Goal: Task Accomplishment & Management: Complete application form

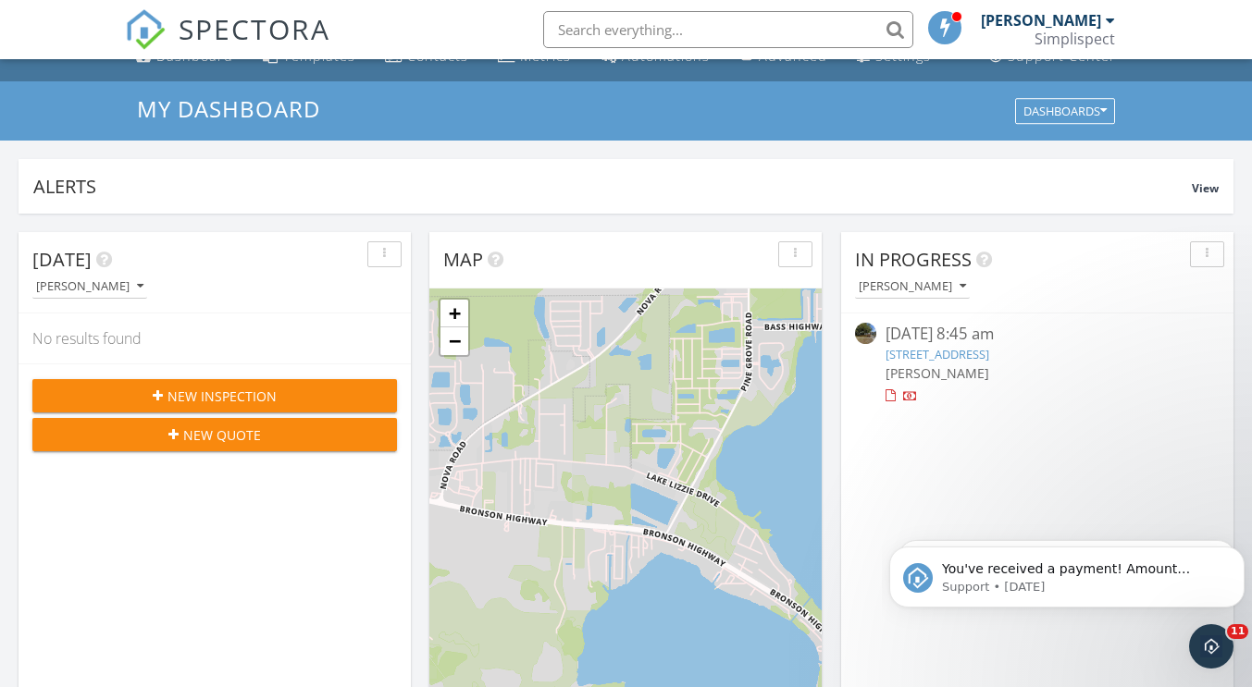
scroll to position [2, 0]
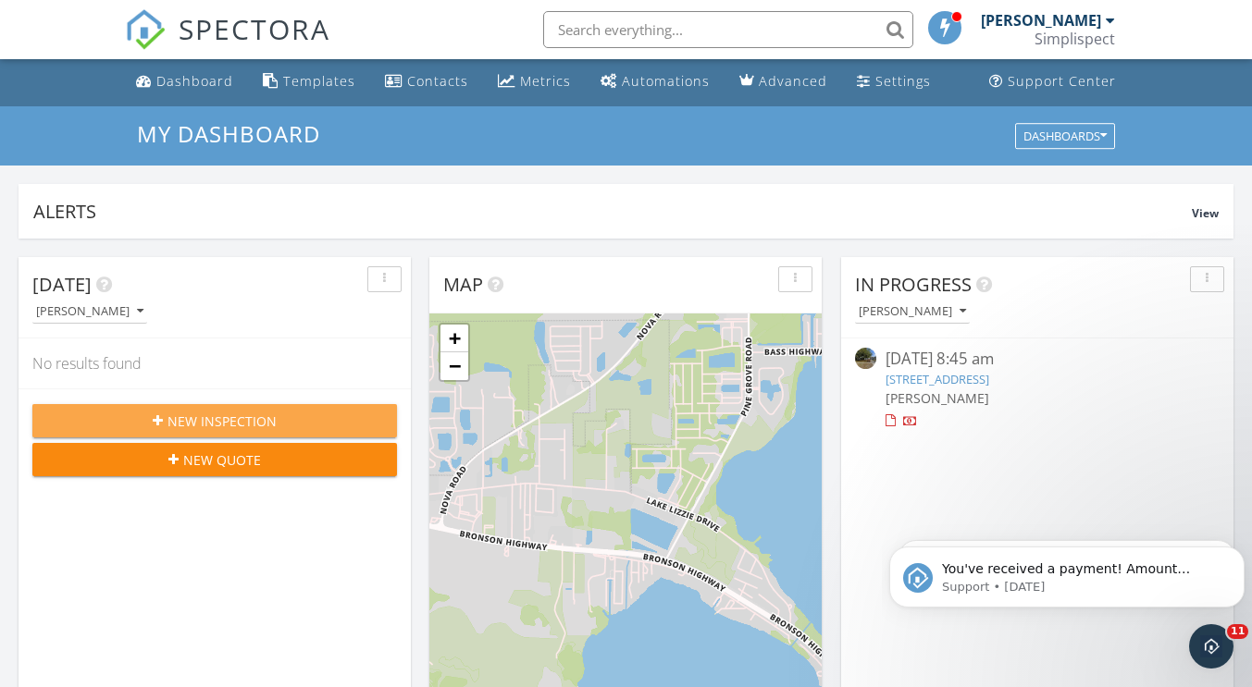
click at [199, 415] on span "New Inspection" at bounding box center [221, 421] width 109 height 19
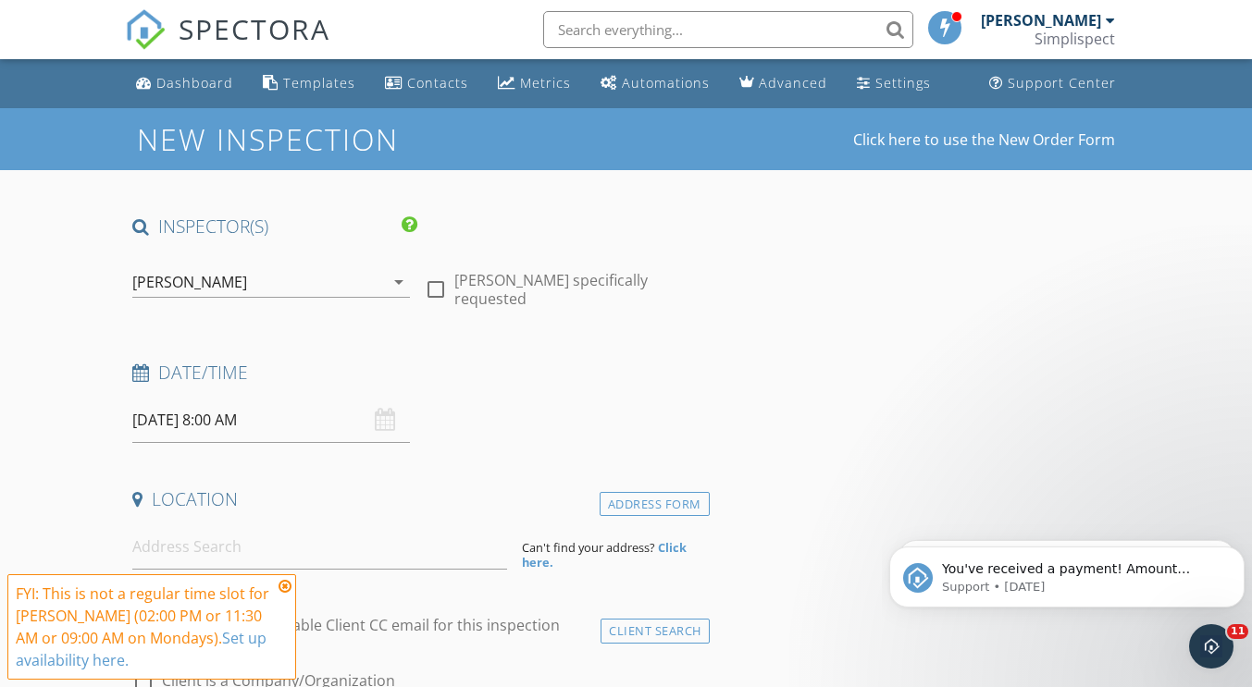
click at [297, 413] on input "[DATE] 8:00 AM" at bounding box center [271, 420] width 278 height 45
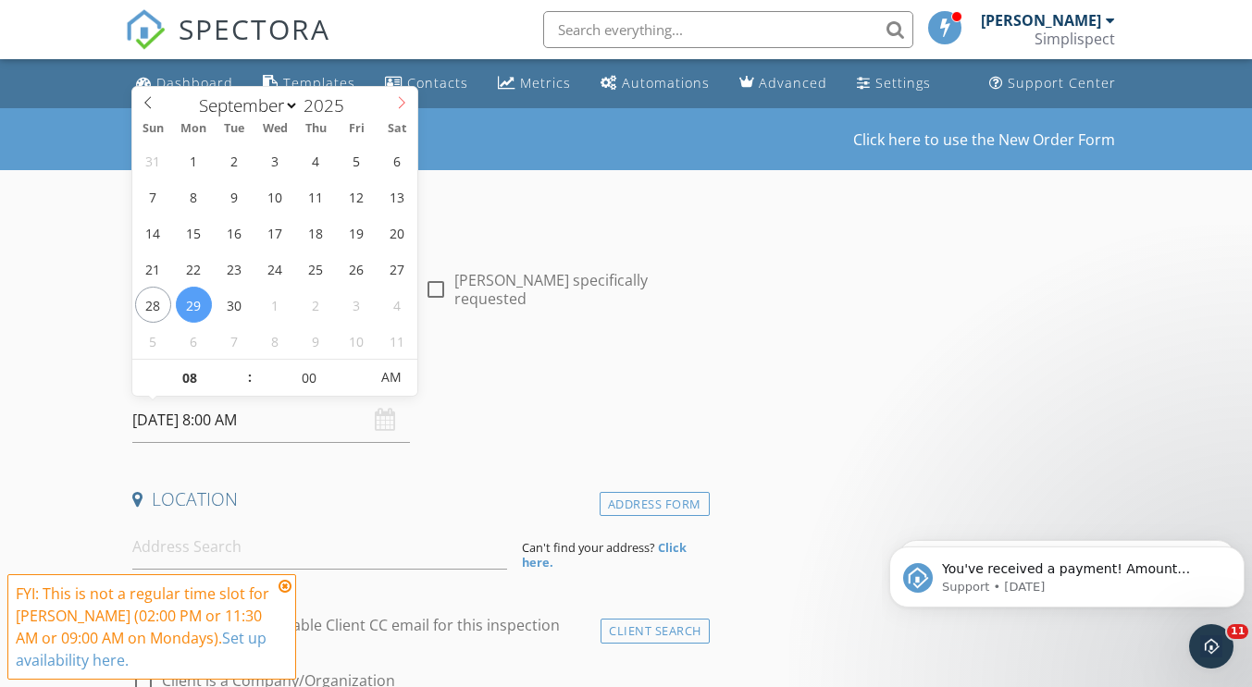
select select "9"
click at [392, 102] on span at bounding box center [401, 100] width 31 height 26
type input "10/01/2025 8:00 AM"
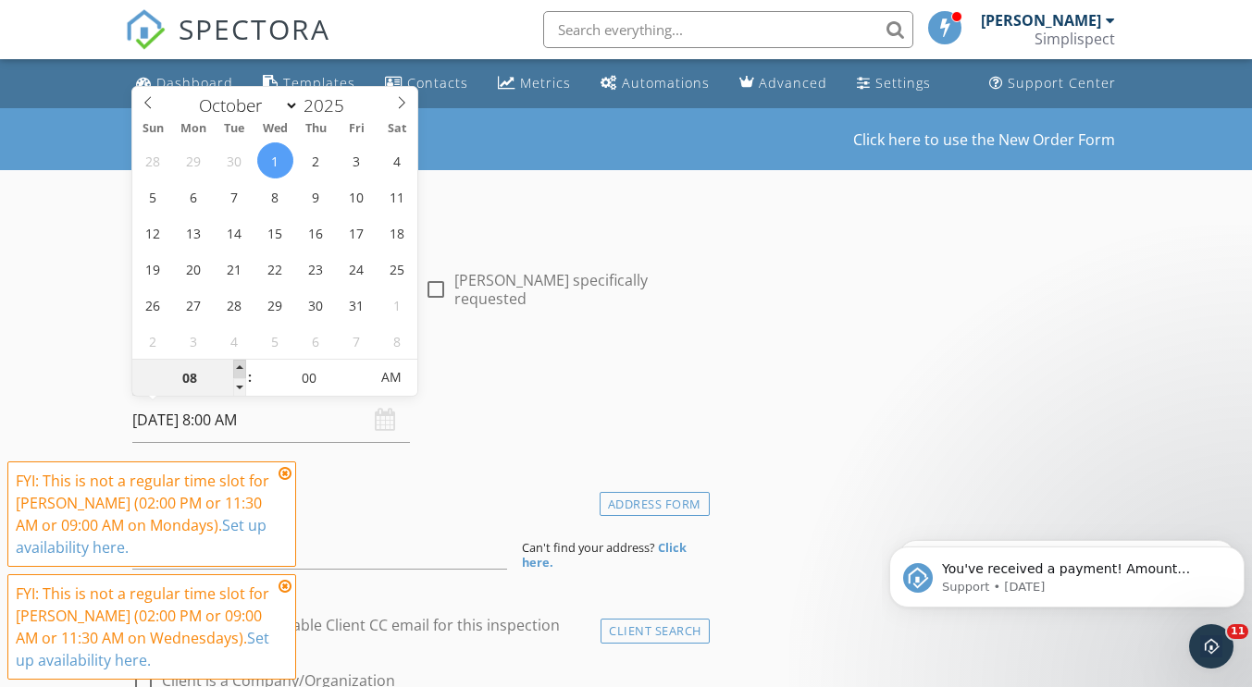
type input "09"
type input "10/01/2025 9:00 AM"
click at [241, 364] on span at bounding box center [239, 369] width 13 height 19
type input "10"
type input "10/01/2025 10:00 AM"
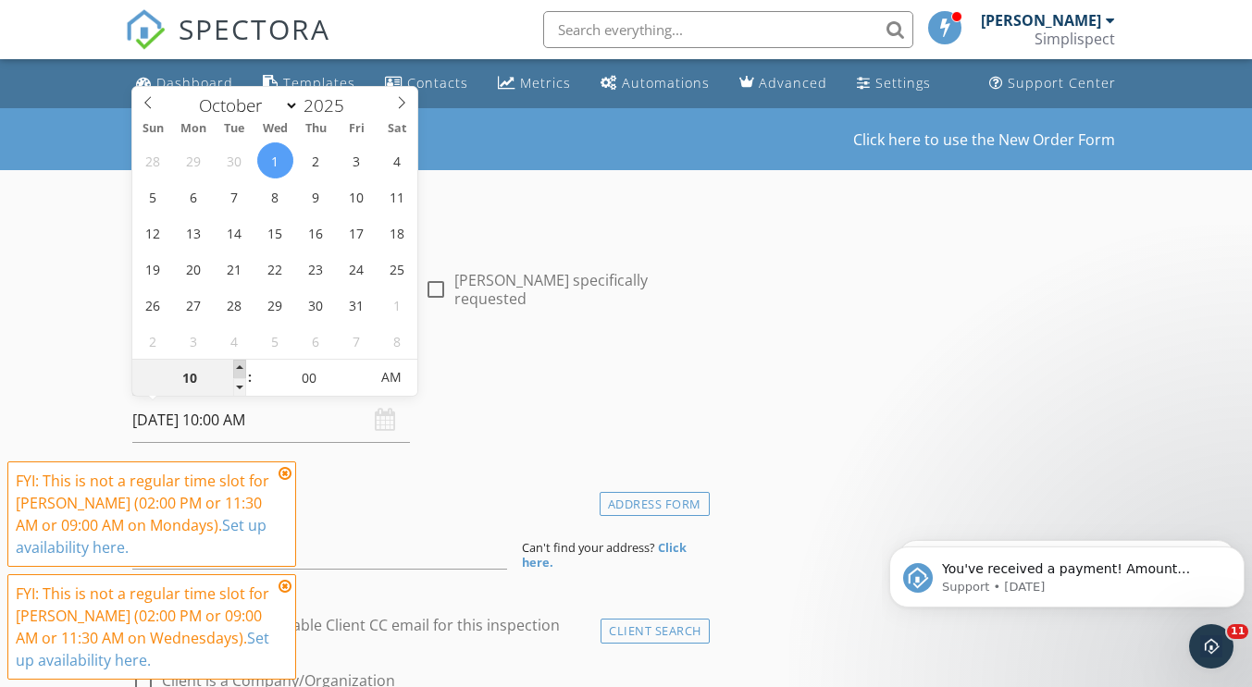
click at [241, 364] on span at bounding box center [239, 369] width 13 height 19
type input "11"
type input "10/01/2025 11:00 AM"
click at [241, 364] on span at bounding box center [239, 369] width 13 height 19
type input "12"
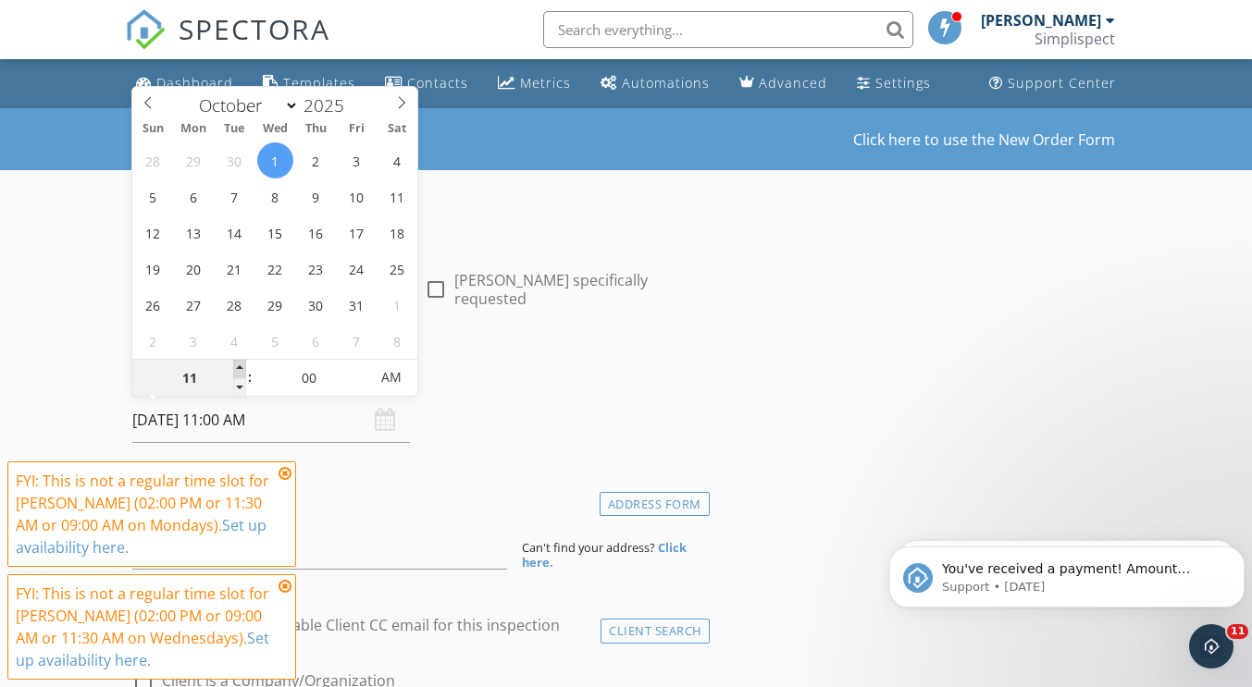
type input "10/01/2025 12:00 PM"
click at [241, 364] on span at bounding box center [239, 369] width 13 height 19
type input "01"
type input "10/01/2025 1:00 PM"
click at [241, 364] on span at bounding box center [239, 369] width 13 height 19
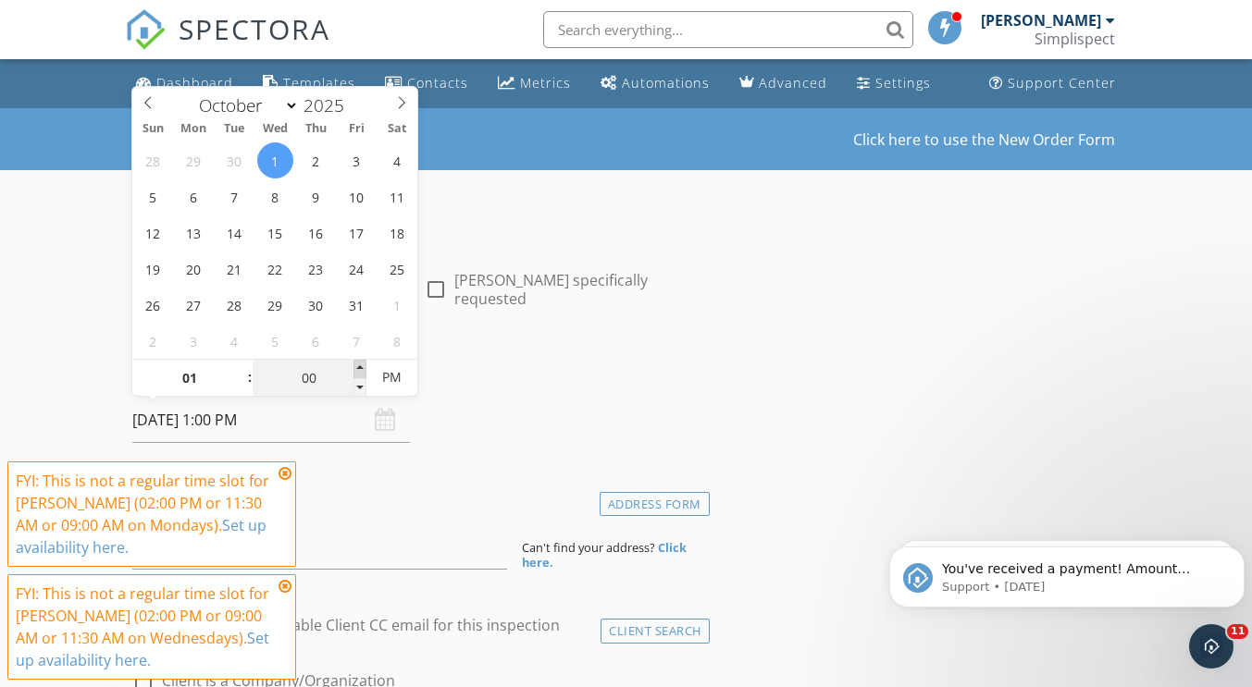
type input "05"
type input "10/01/2025 1:05 PM"
click at [361, 365] on span at bounding box center [359, 369] width 13 height 19
type input "10"
type input "10/01/2025 1:10 PM"
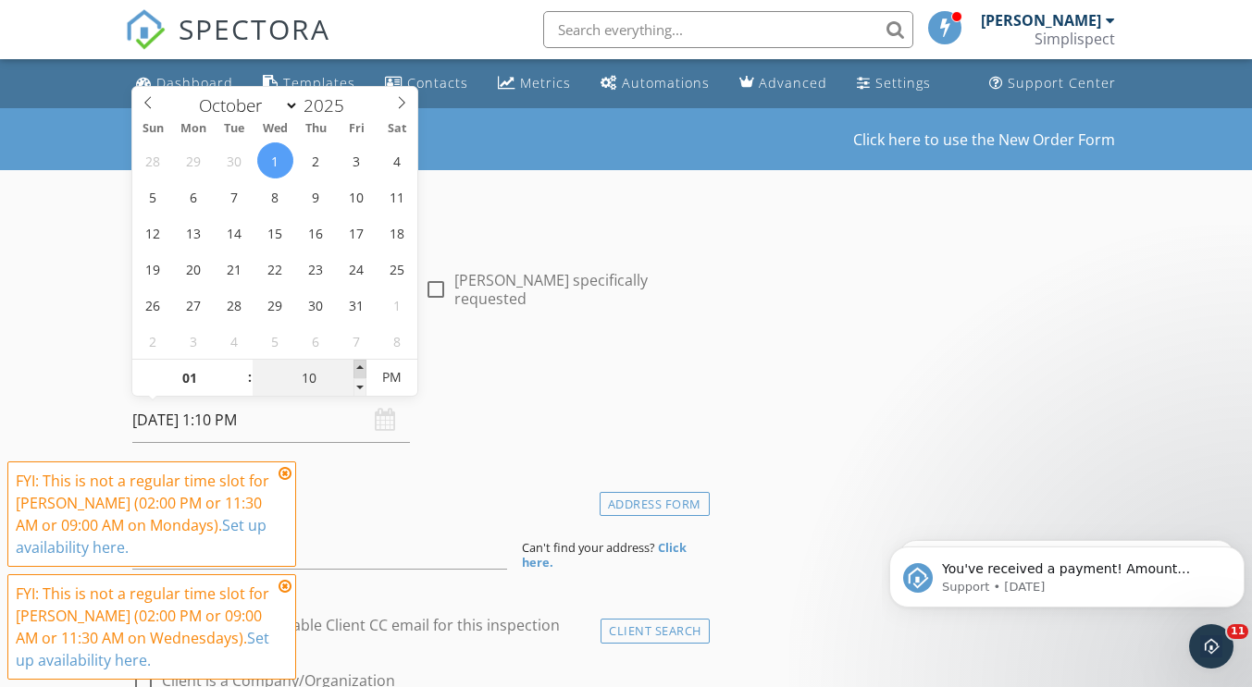
click at [361, 365] on span at bounding box center [359, 369] width 13 height 19
type input "15"
type input "10/01/2025 1:15 PM"
click at [361, 365] on span at bounding box center [359, 369] width 13 height 19
type input "20"
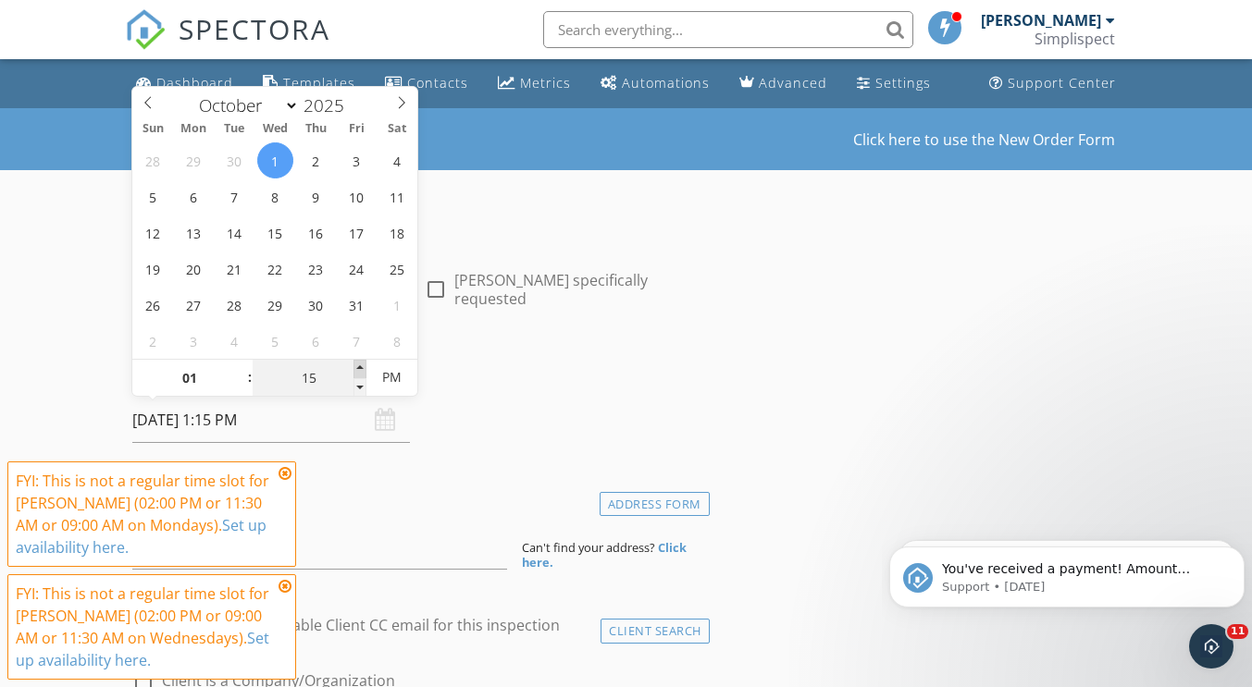
type input "10/01/2025 1:20 PM"
click at [361, 365] on span at bounding box center [359, 369] width 13 height 19
type input "25"
type input "10/01/2025 1:25 PM"
click at [361, 365] on span at bounding box center [359, 369] width 13 height 19
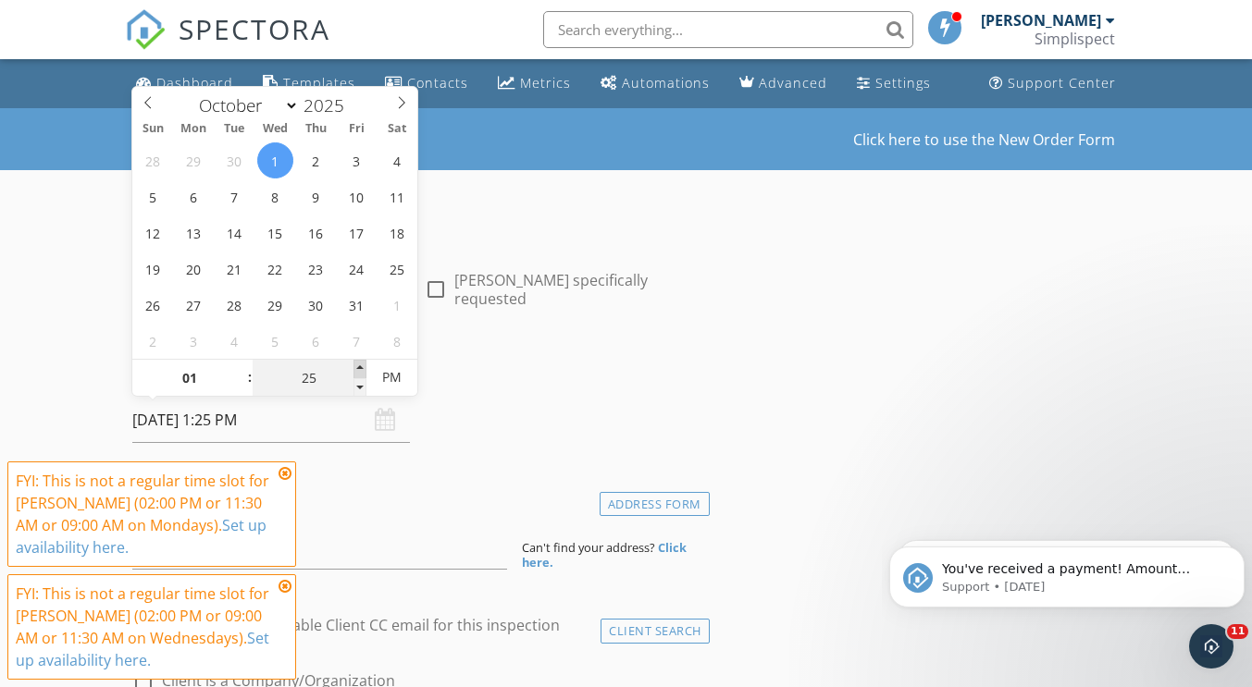
type input "30"
type input "10/01/2025 1:30 PM"
click at [361, 365] on span at bounding box center [359, 369] width 13 height 19
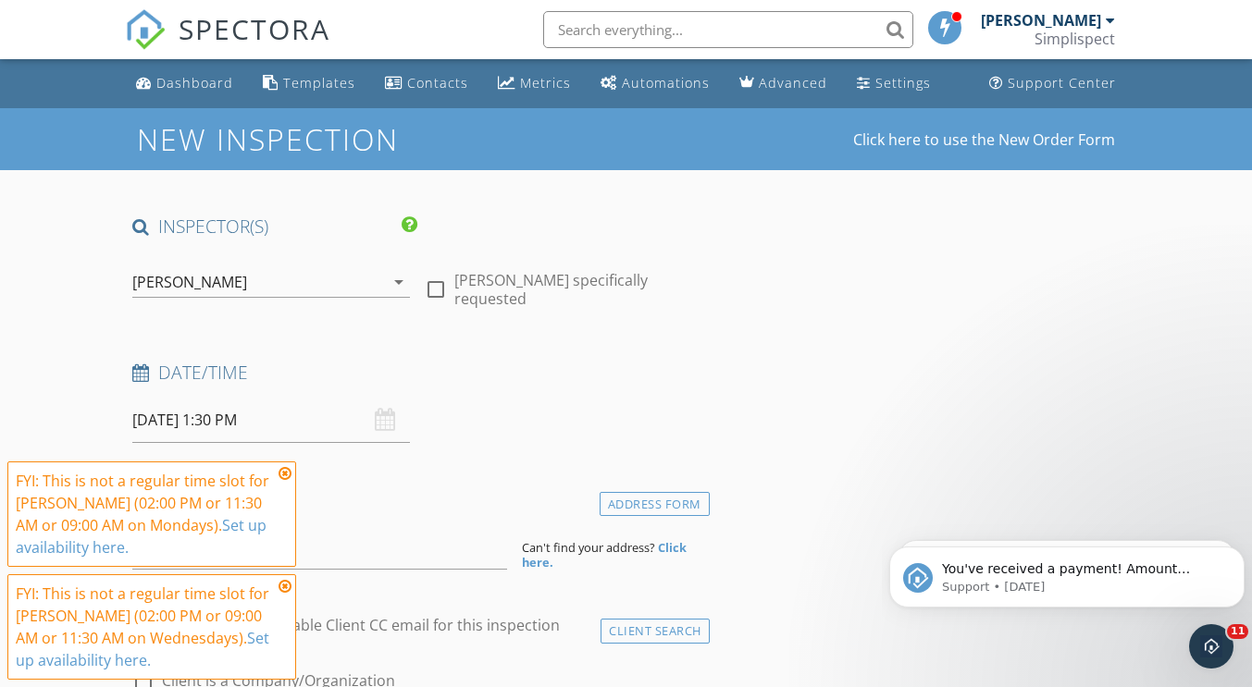
click at [553, 378] on h4 "Date/Time" at bounding box center [416, 373] width 569 height 24
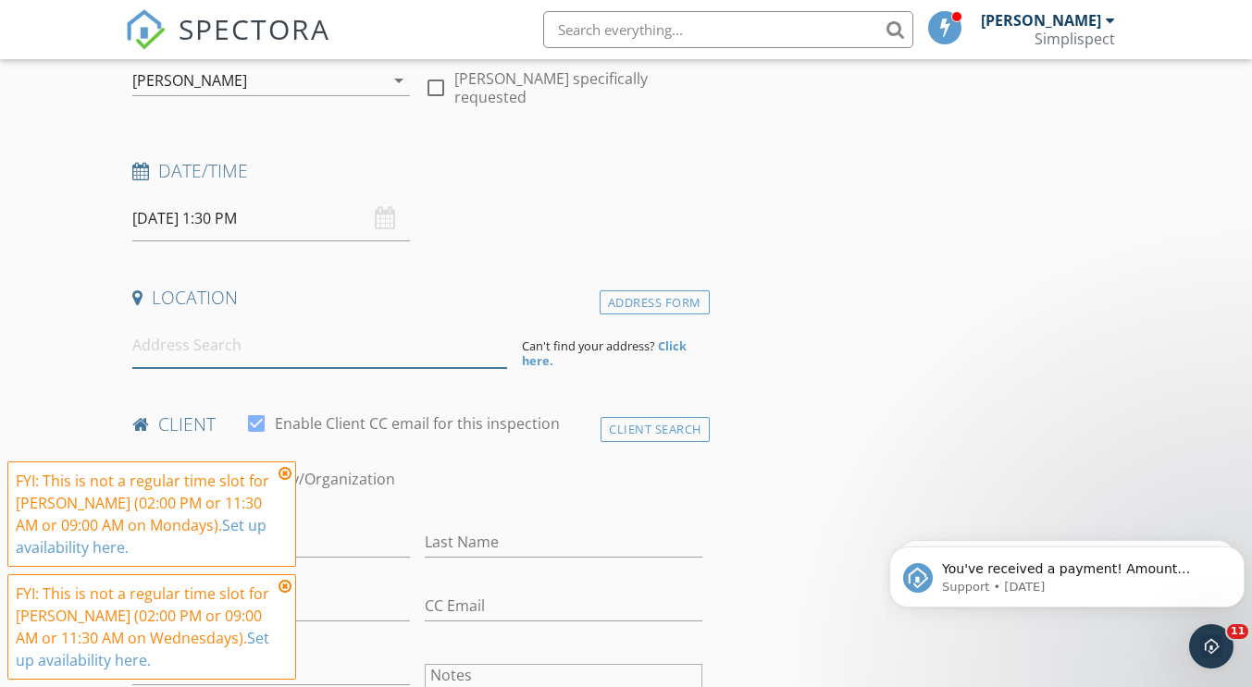
click at [322, 349] on input at bounding box center [319, 345] width 375 height 45
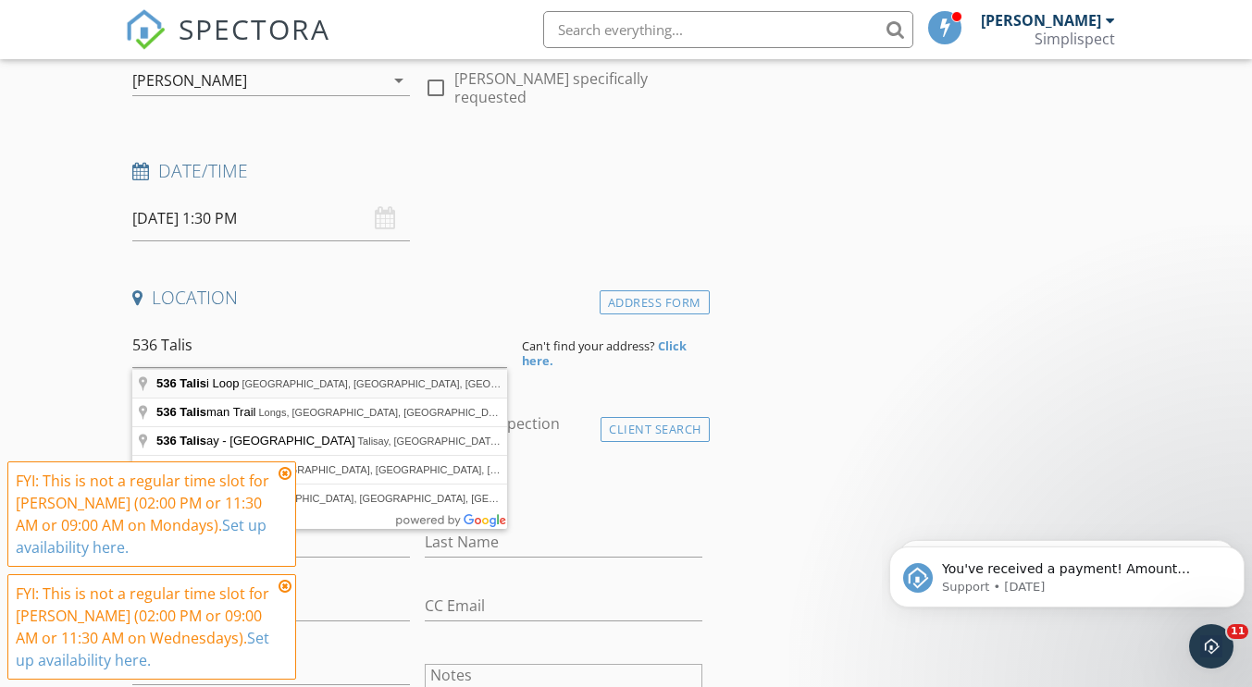
type input "536 Talisi Loop, St. Cloud, FL, USA"
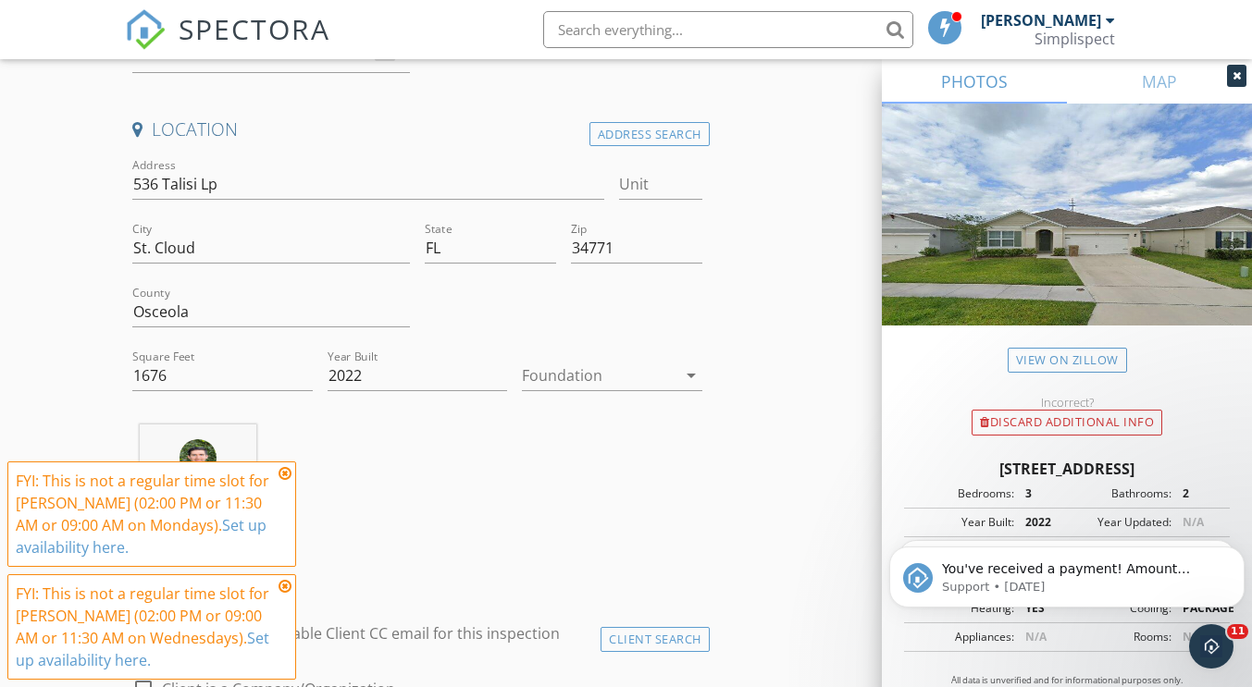
scroll to position [384, 0]
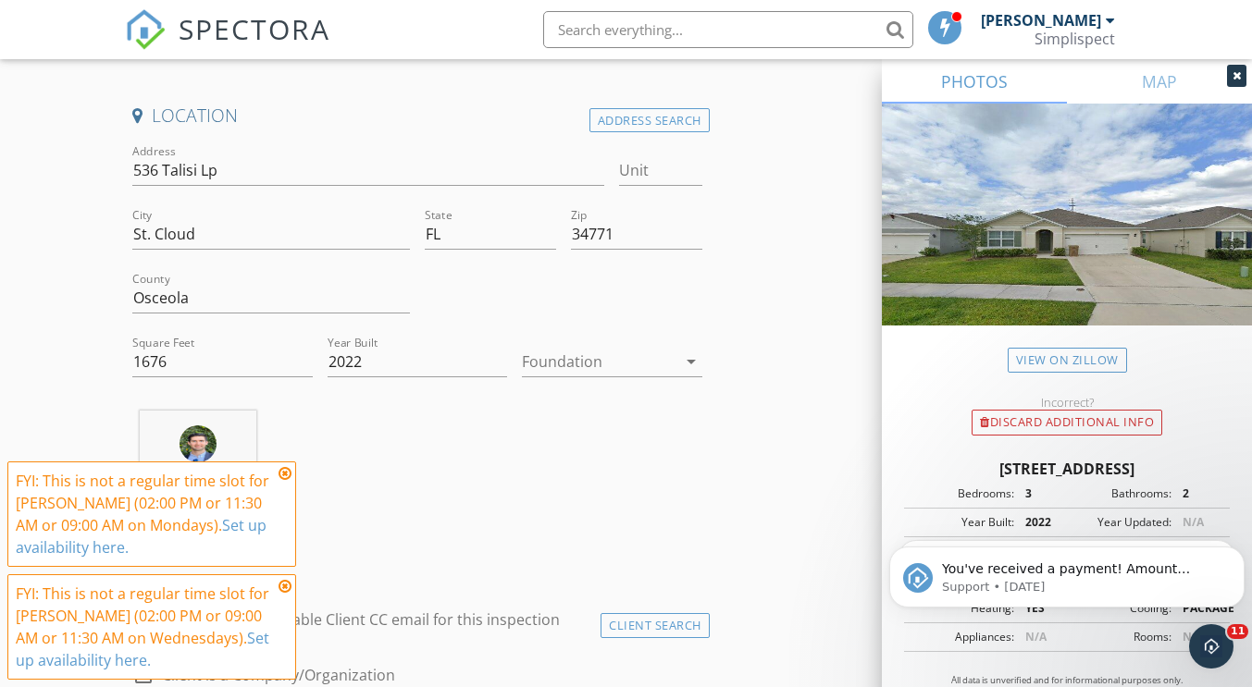
click at [572, 359] on div at bounding box center [599, 362] width 154 height 30
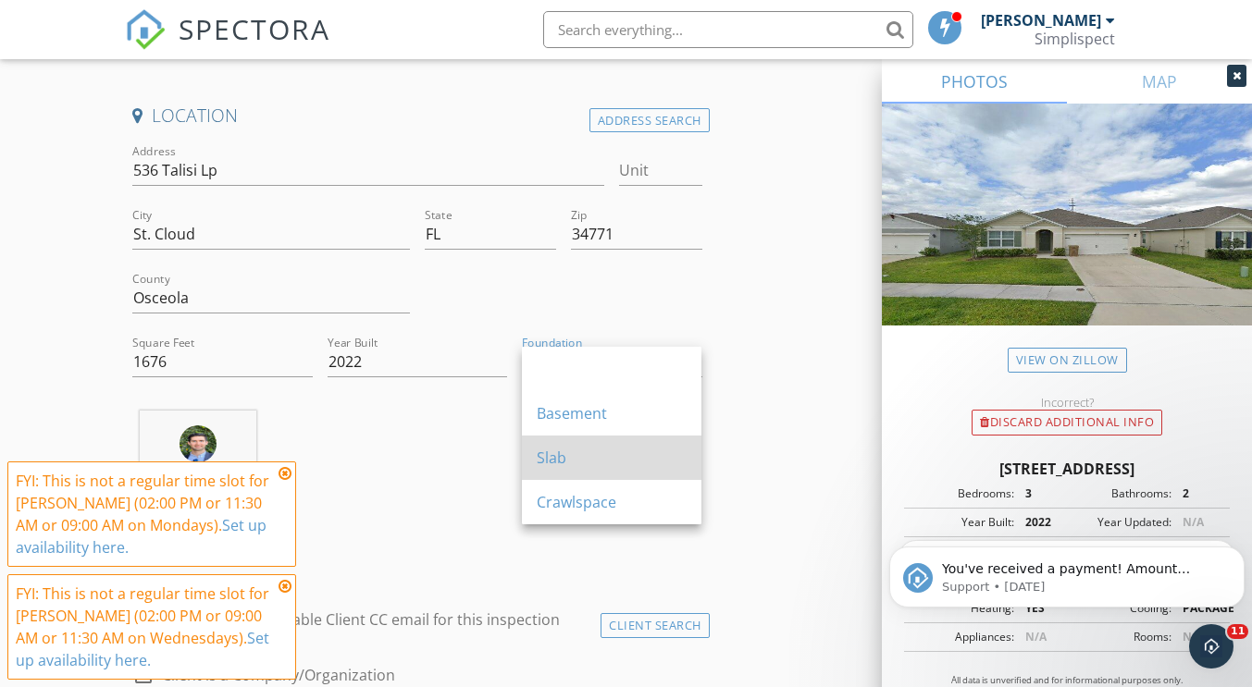
click at [585, 445] on div "Slab" at bounding box center [612, 458] width 150 height 44
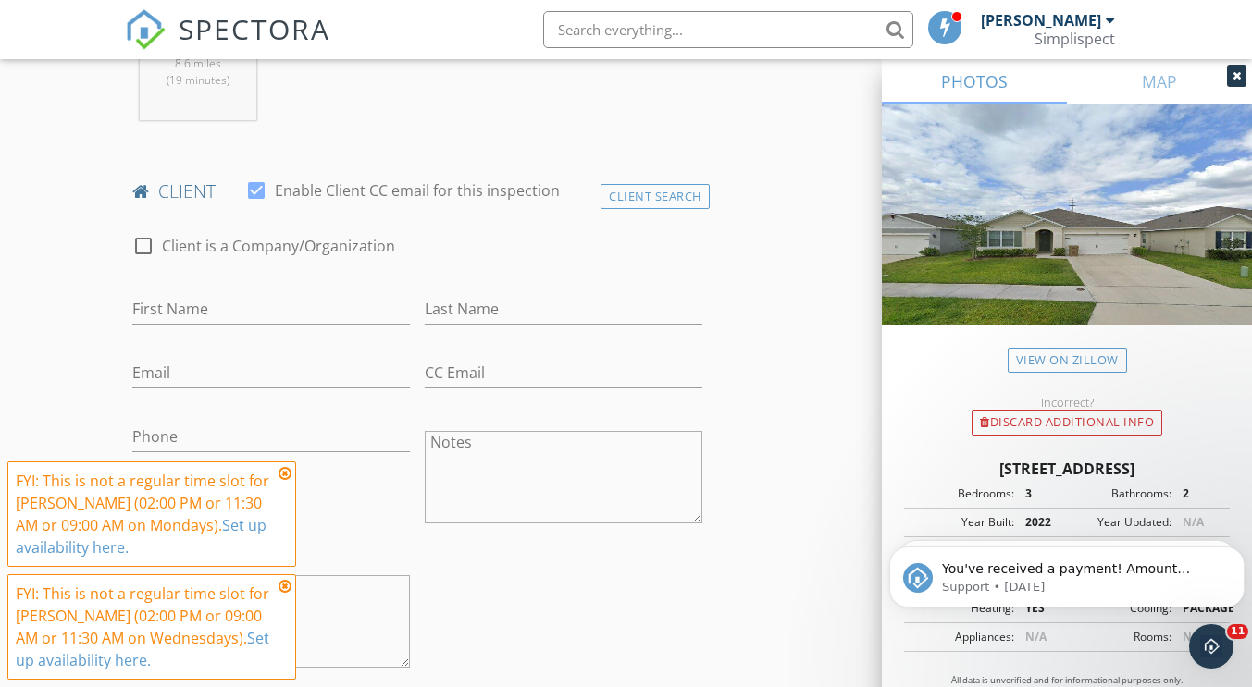
scroll to position [814, 0]
click at [328, 303] on input "First Name" at bounding box center [271, 308] width 278 height 31
type input "Arleen"
type input "Velez"
click at [291, 377] on input "Email" at bounding box center [271, 372] width 278 height 31
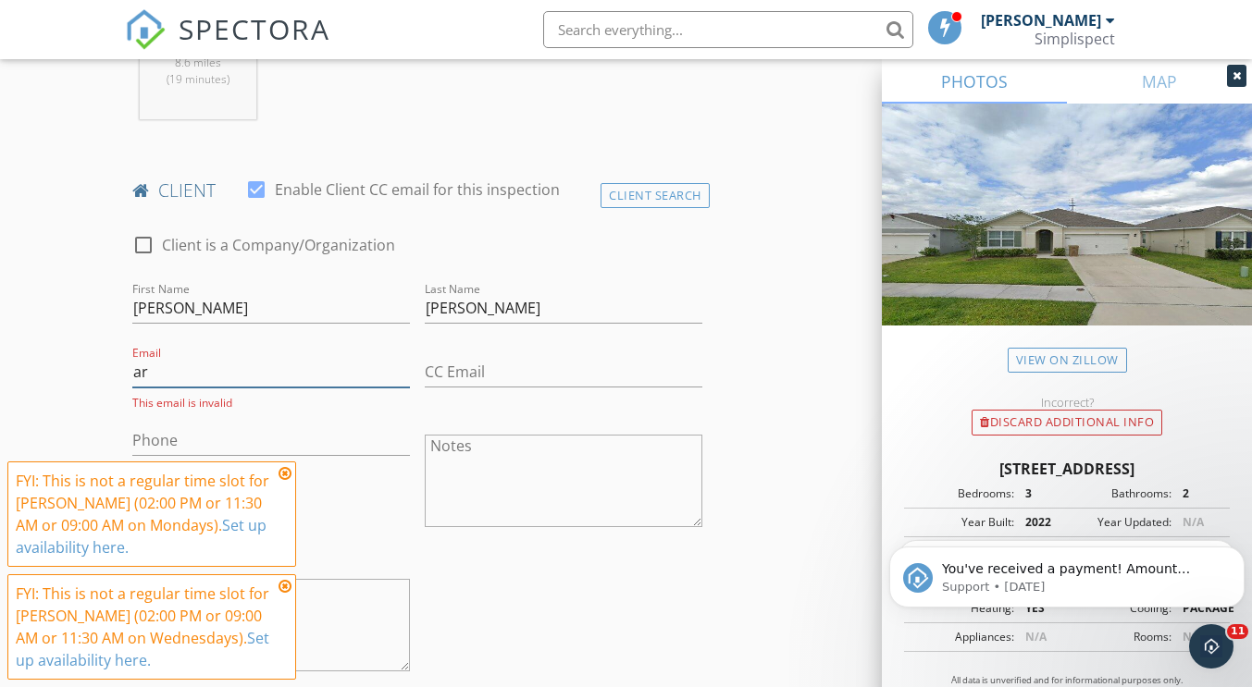
type input "arleenvelez@yahoo.com"
click at [282, 429] on input "Phone" at bounding box center [271, 436] width 278 height 31
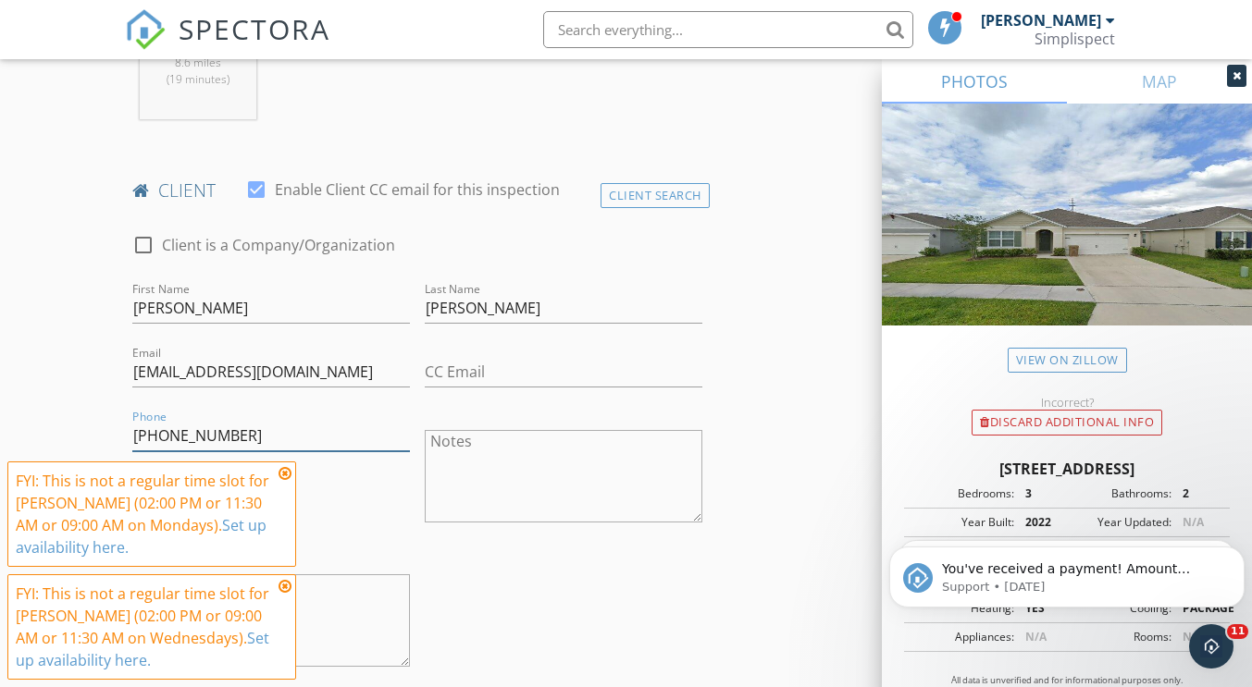
type input "407-288-3039"
click at [423, 524] on div "Notes" at bounding box center [563, 478] width 292 height 144
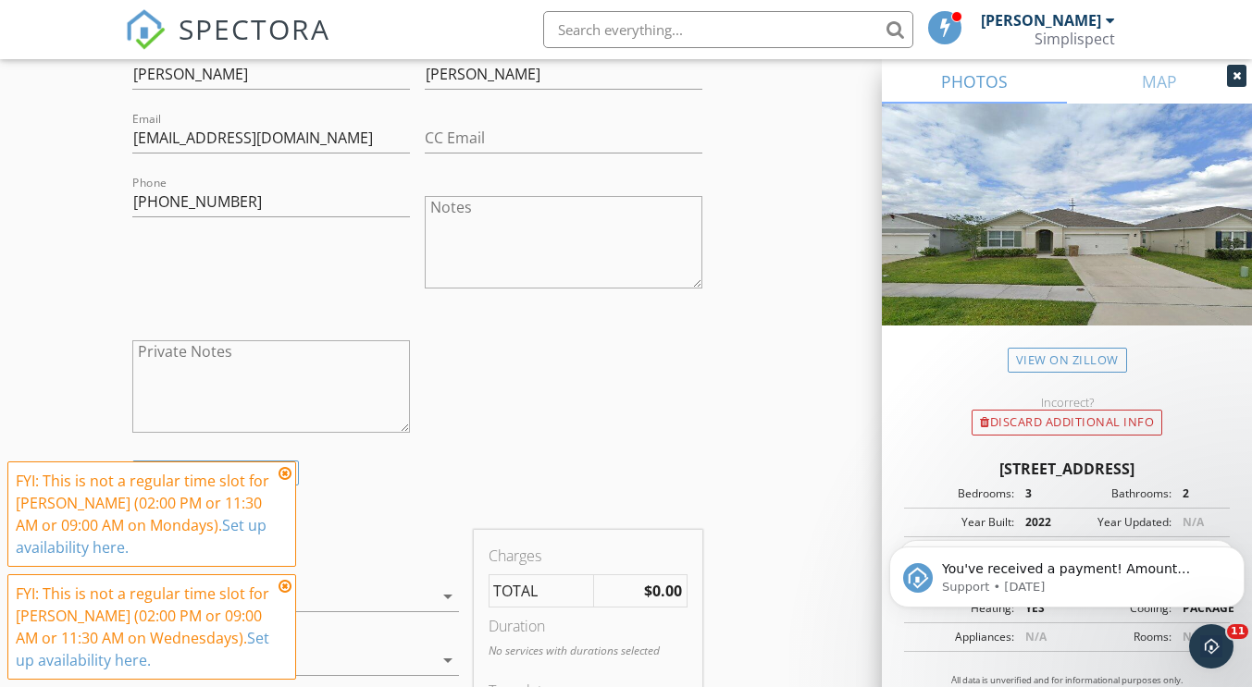
scroll to position [1296, 0]
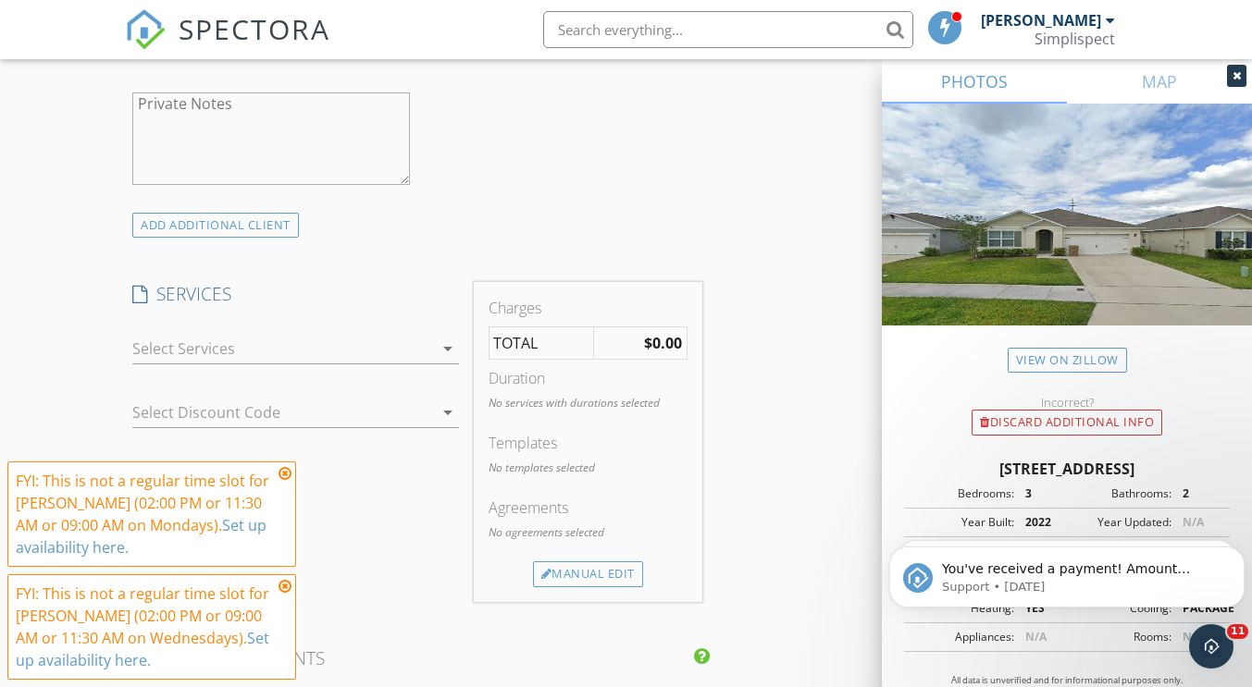
click at [408, 344] on div at bounding box center [282, 349] width 300 height 30
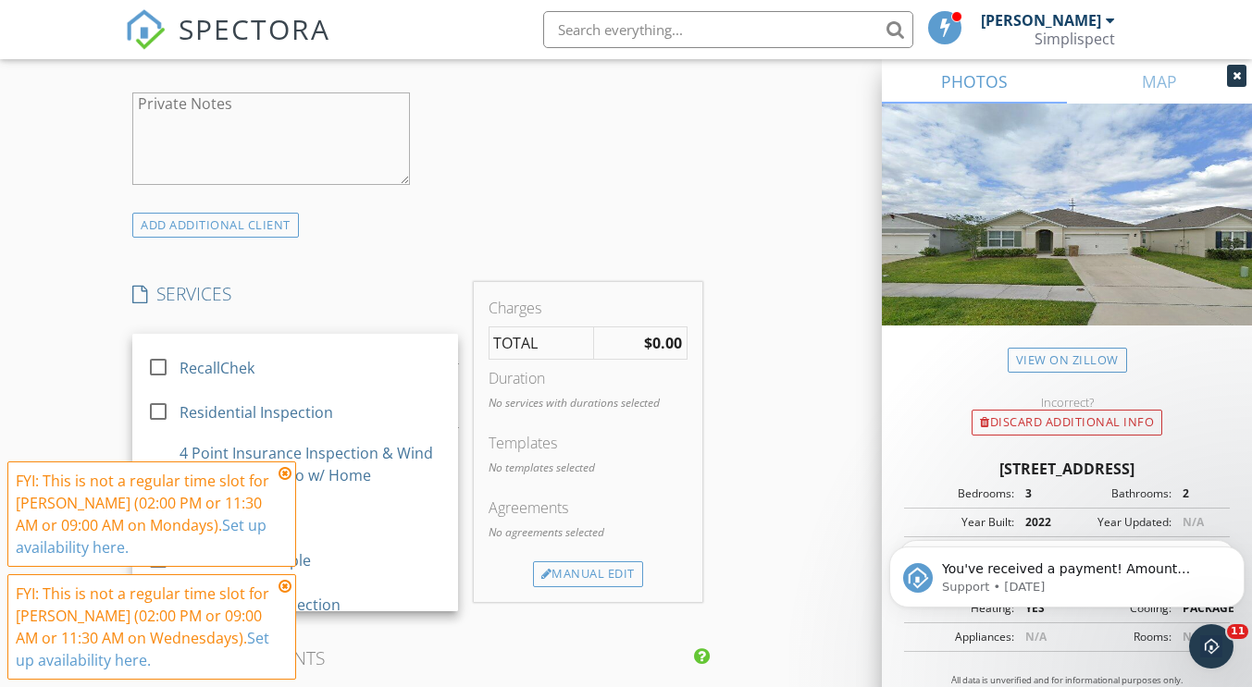
scroll to position [501, 0]
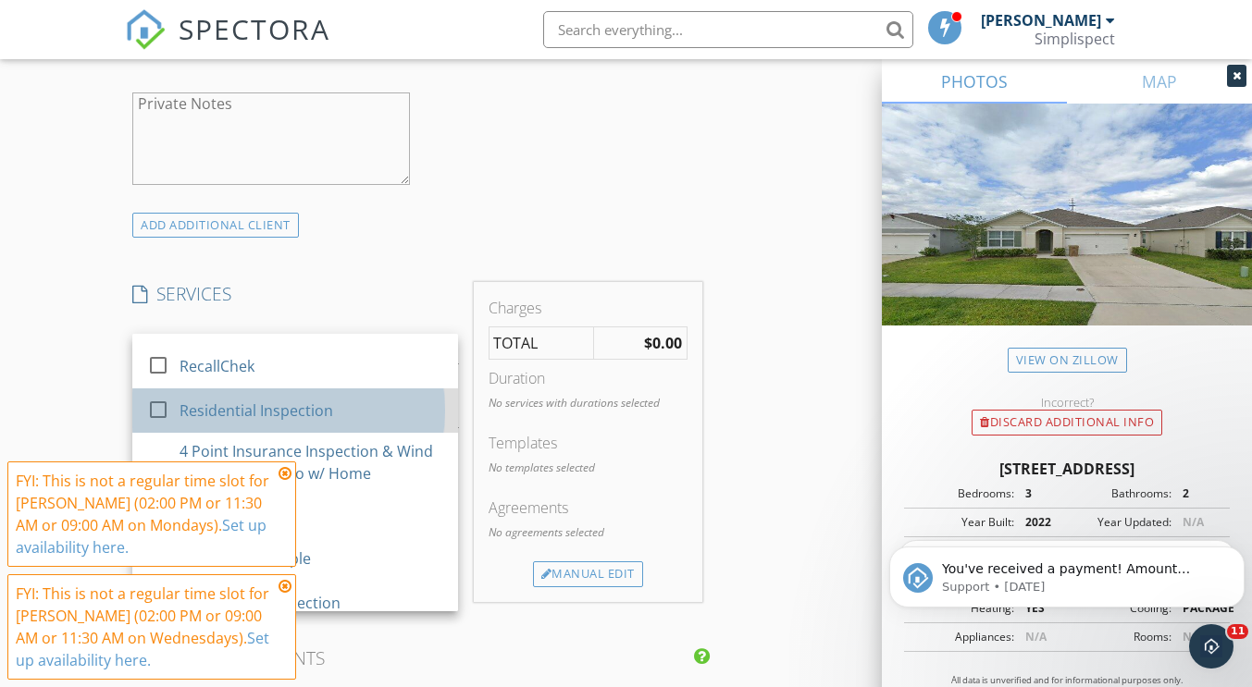
click at [340, 410] on div "Residential Inspection" at bounding box center [312, 410] width 264 height 37
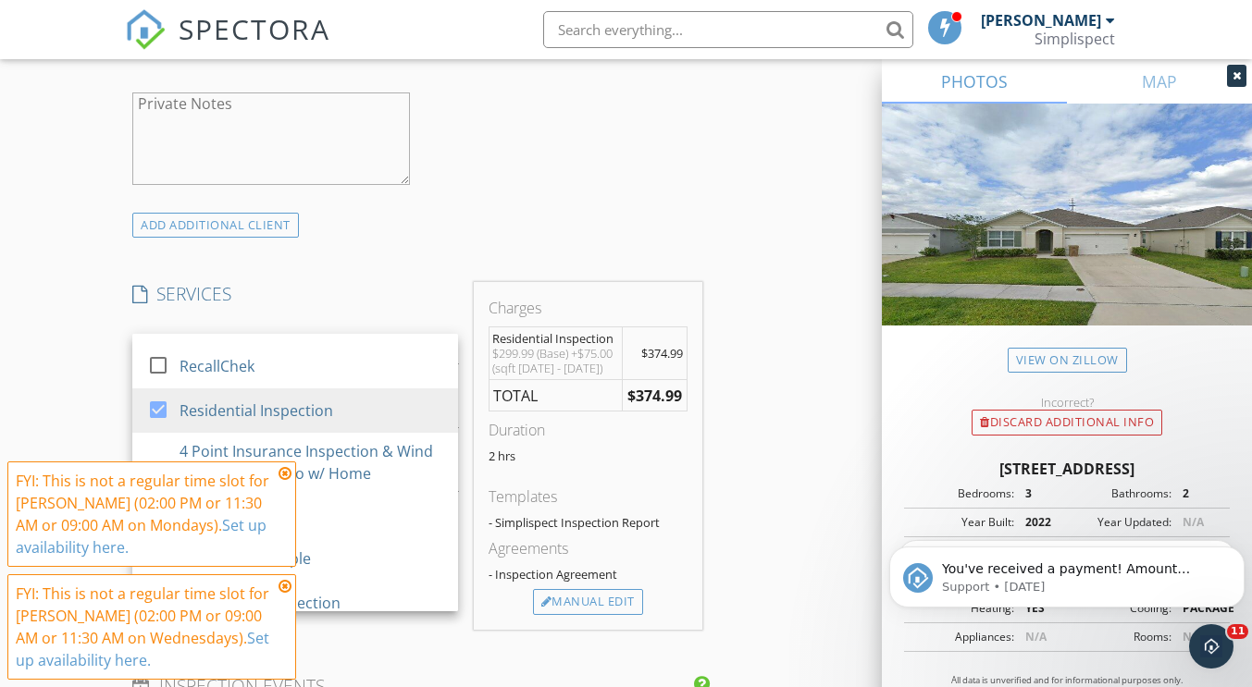
scroll to position [1343, 0]
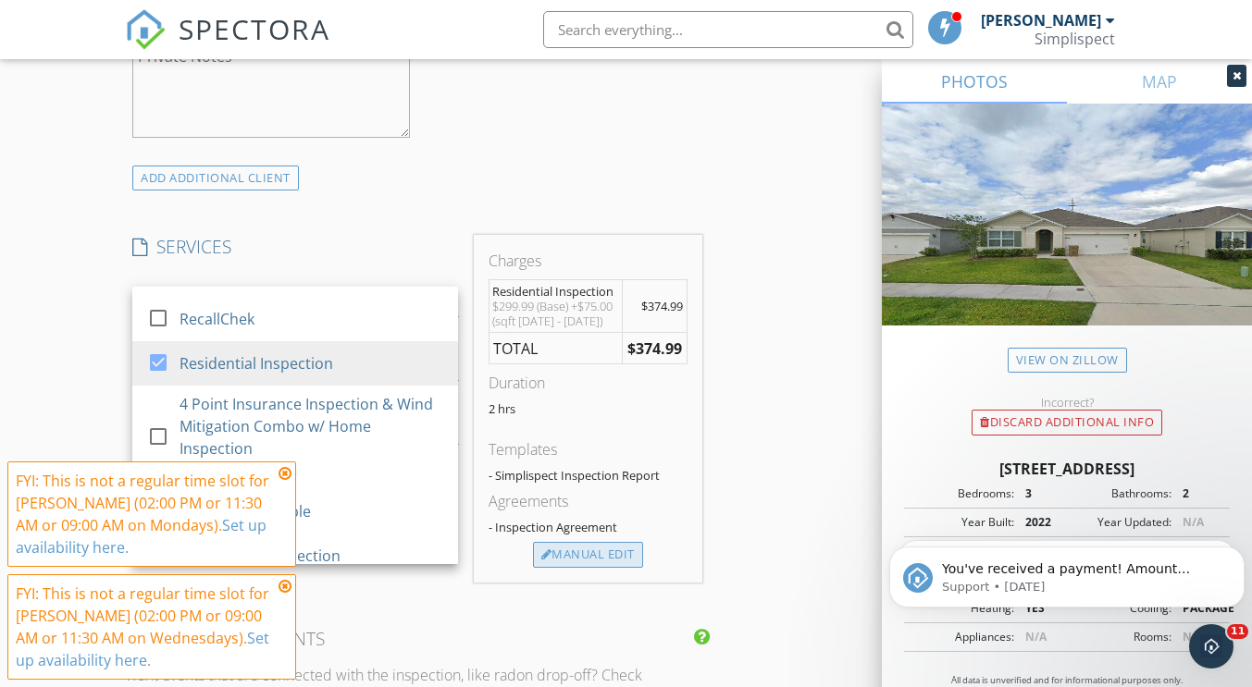
click at [604, 554] on div "Manual Edit" at bounding box center [588, 555] width 110 height 26
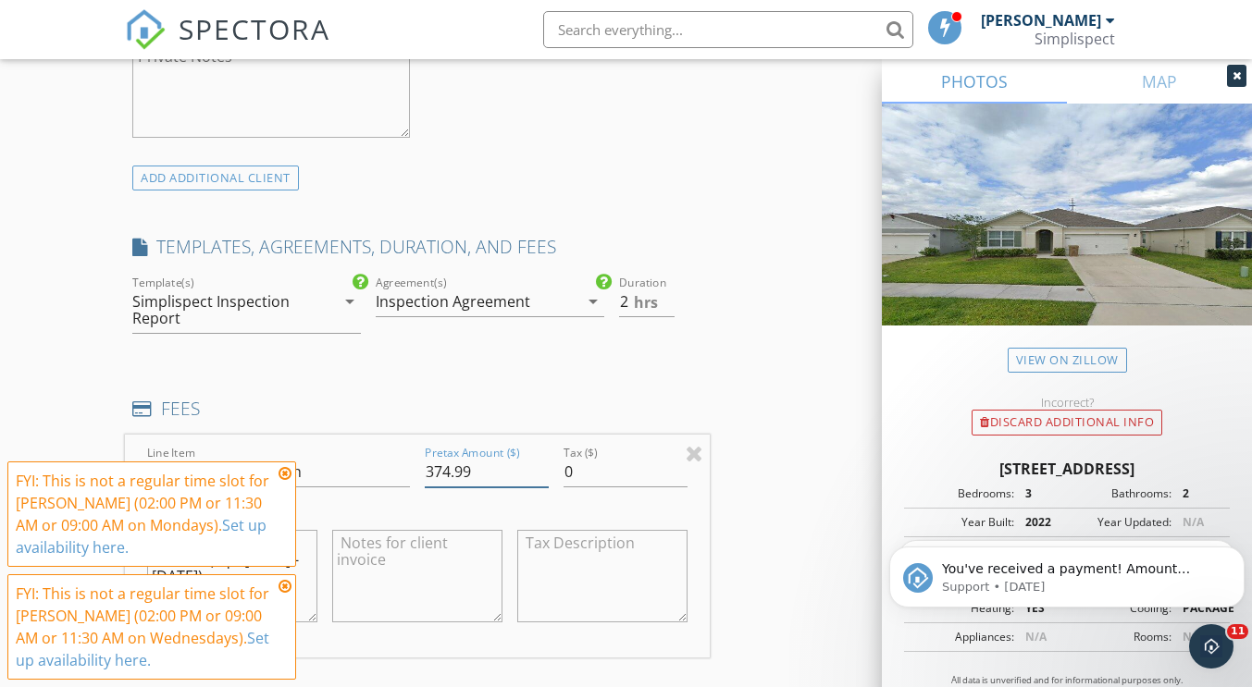
drag, startPoint x: 477, startPoint y: 473, endPoint x: 437, endPoint y: 476, distance: 39.9
click at [437, 476] on input "374.99" at bounding box center [487, 472] width 124 height 31
type input "350"
click at [728, 505] on div "INSPECTOR(S) check_box Jesse Hastings PRIMARY check_box_outline_blank Seth Hans…" at bounding box center [625, 632] width 1001 height 3523
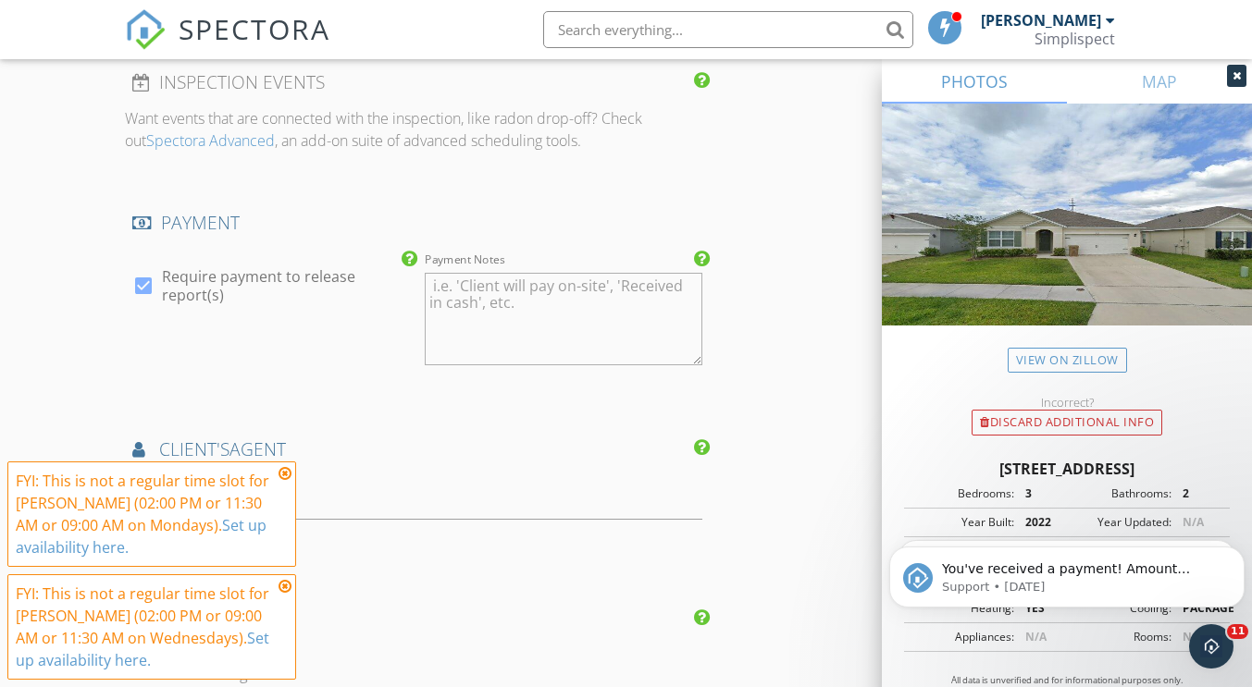
scroll to position [2092, 0]
click at [503, 501] on input "text" at bounding box center [416, 504] width 569 height 31
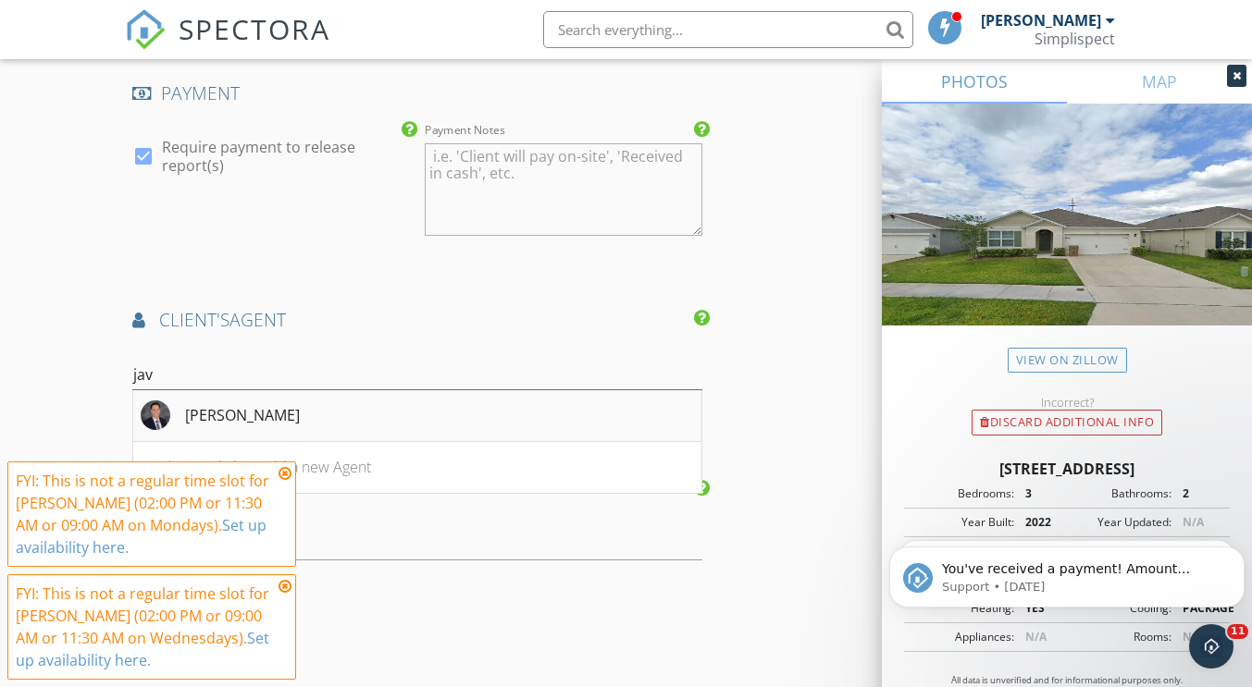
type input "jav"
click at [442, 409] on li "Javier Angulo" at bounding box center [416, 416] width 567 height 52
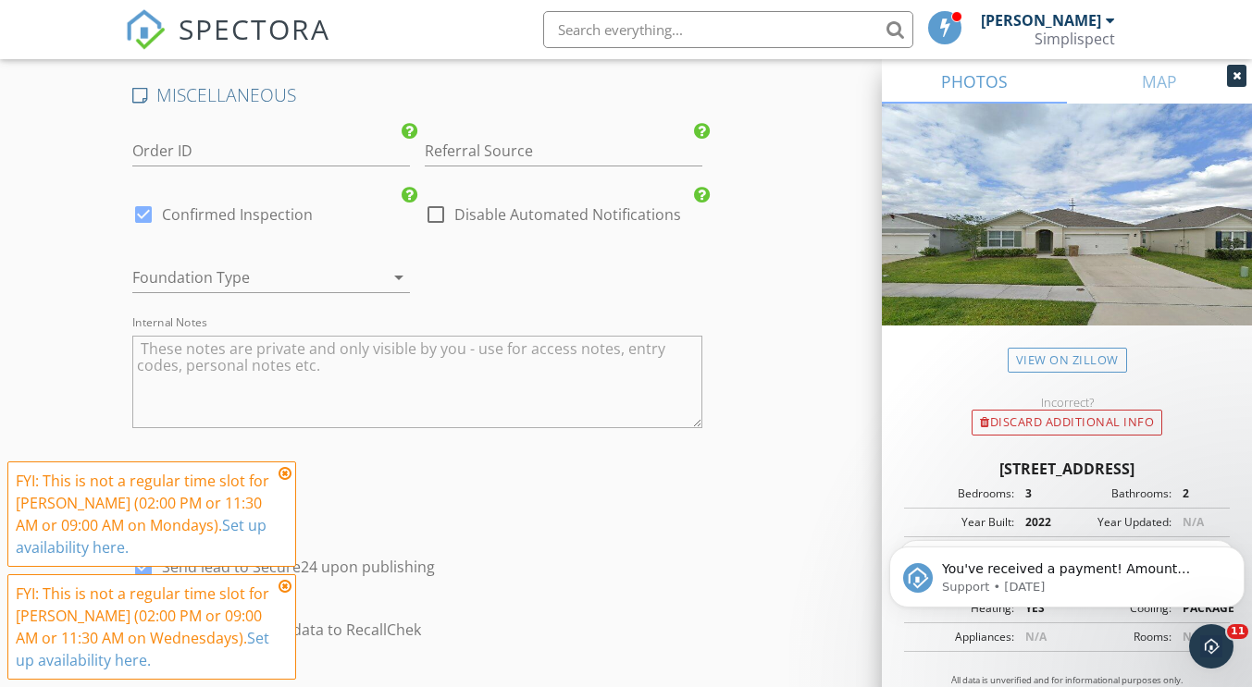
scroll to position [3516, 0]
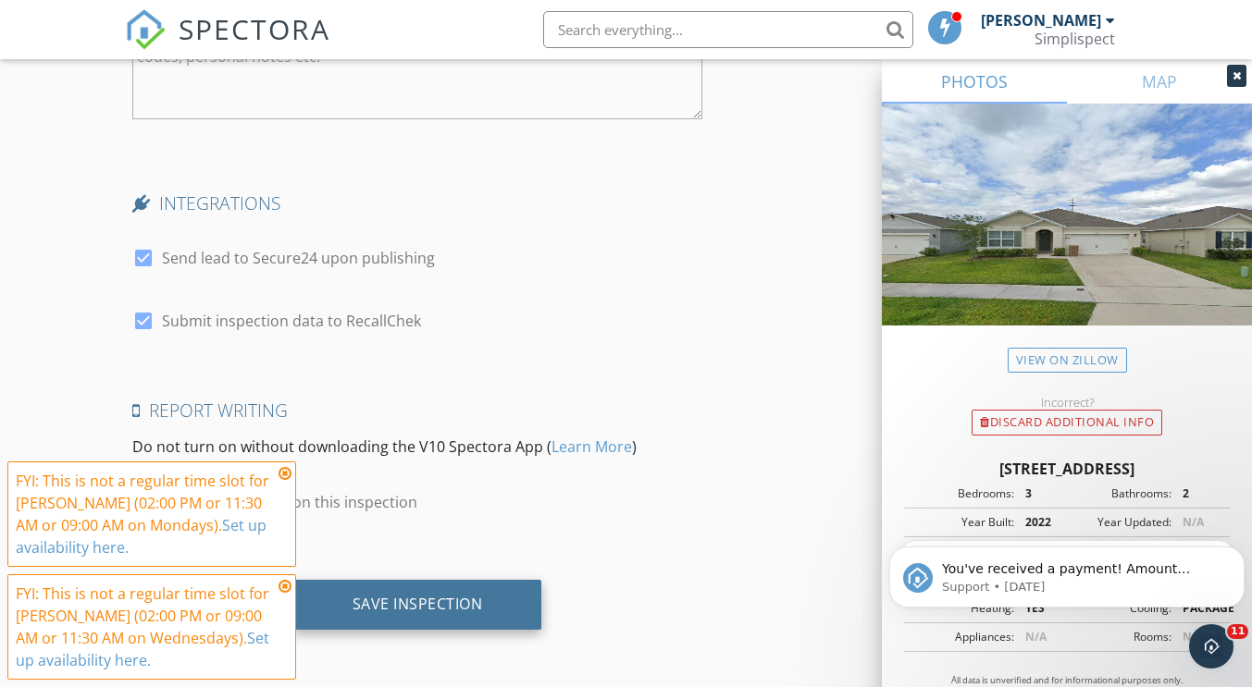
click at [517, 603] on div "Save Inspection" at bounding box center [417, 605] width 249 height 50
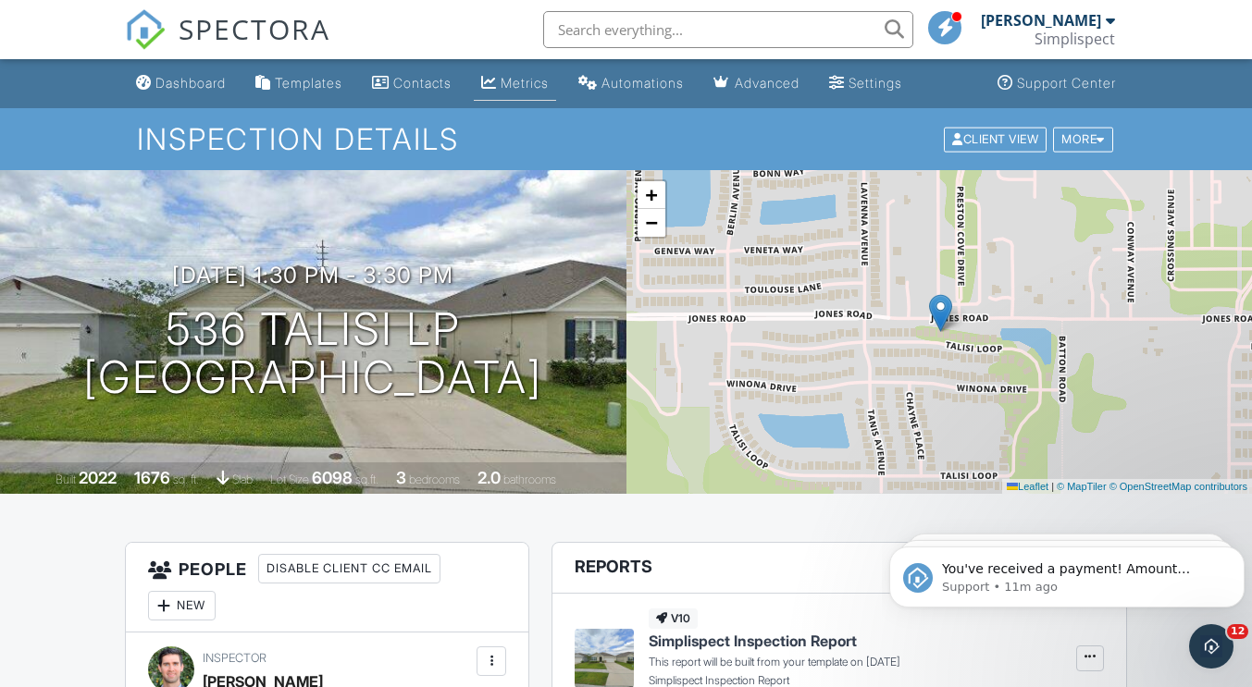
click at [534, 86] on div "Metrics" at bounding box center [525, 83] width 48 height 16
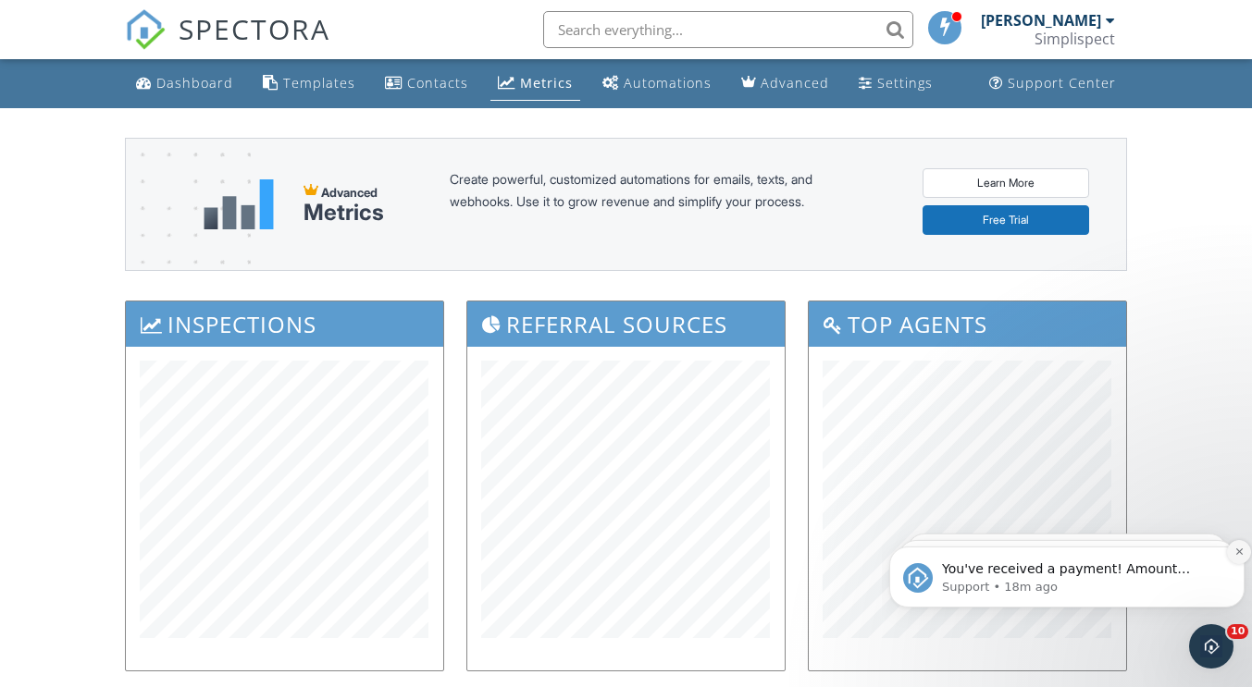
click at [1240, 549] on icon "Dismiss notification" at bounding box center [1239, 552] width 10 height 10
click at [1234, 551] on icon "Dismiss notification" at bounding box center [1239, 552] width 10 height 10
